Goal: Use online tool/utility: Utilize a website feature to perform a specific function

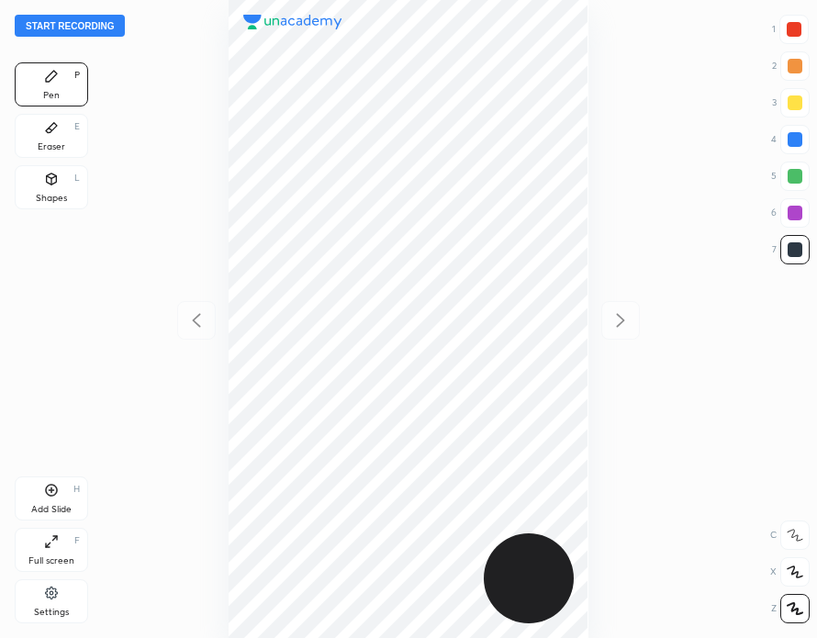
scroll to position [638, 523]
click at [84, 25] on button "Start recording" at bounding box center [70, 26] width 110 height 22
click at [76, 492] on div "H" at bounding box center [76, 489] width 6 height 9
click at [801, 29] on div at bounding box center [794, 29] width 15 height 15
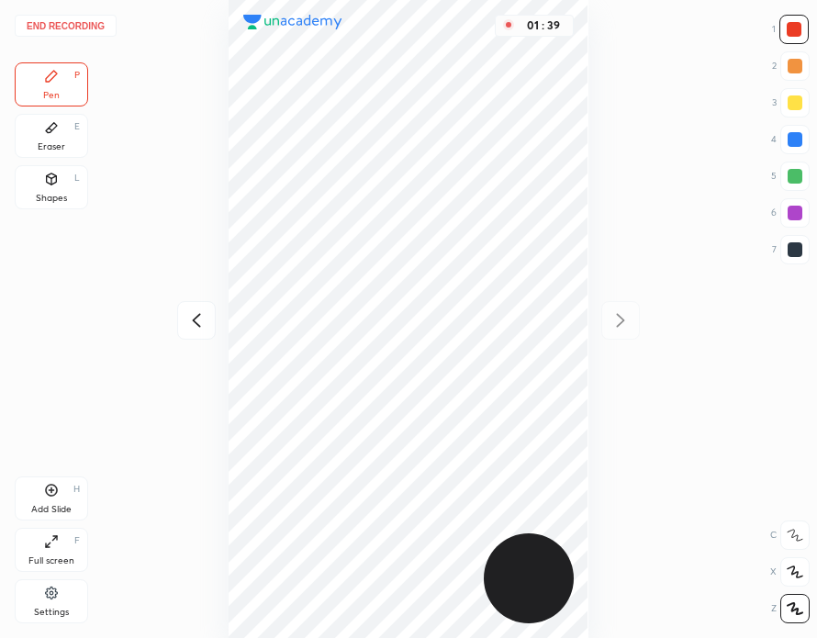
click at [200, 314] on icon at bounding box center [197, 320] width 8 height 14
click at [623, 326] on icon at bounding box center [621, 320] width 22 height 22
click at [782, 140] on div at bounding box center [794, 139] width 29 height 29
click at [88, 27] on button "End recording" at bounding box center [66, 26] width 102 height 22
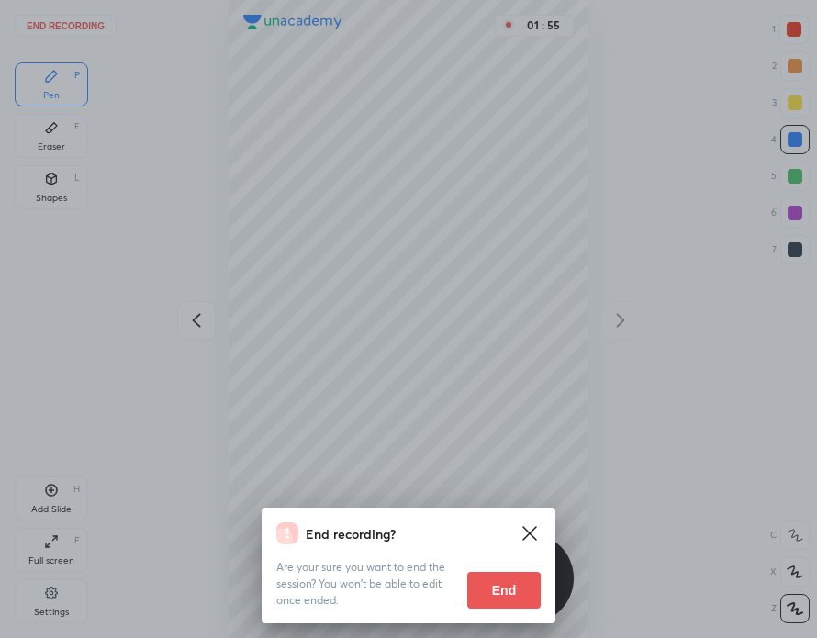
click at [498, 583] on button "End" at bounding box center [503, 590] width 73 height 37
